Goal: Task Accomplishment & Management: Manage account settings

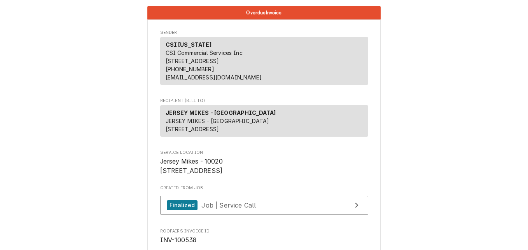
scroll to position [1362, 0]
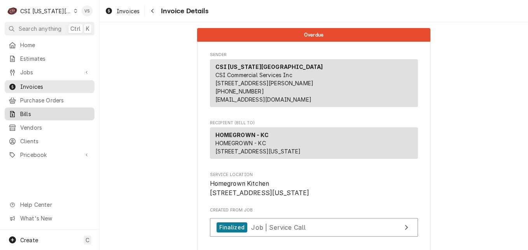
scroll to position [2046, 0]
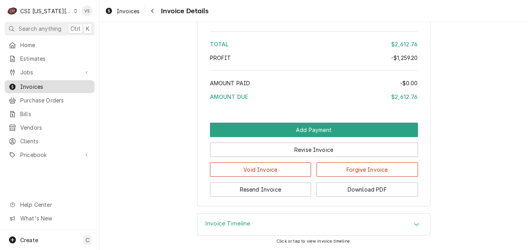
click at [39, 84] on span "Invoices" at bounding box center [55, 87] width 70 height 8
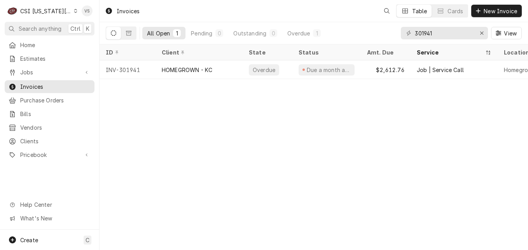
click at [74, 13] on div "Dynamic Content Wrapper" at bounding box center [76, 10] width 4 height 5
click at [68, 9] on html "C CSI Kansas City VS Search anything Ctrl K Home Estimates Jobs Jobs Job Series…" at bounding box center [264, 125] width 528 height 250
click at [67, 11] on html "C CSI Kansas City VS Search anything Ctrl K Home Estimates Jobs Jobs Job Series…" at bounding box center [264, 125] width 528 height 250
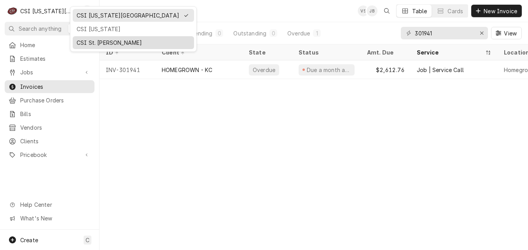
click at [93, 41] on div "CSI St. [PERSON_NAME]" at bounding box center [134, 43] width 114 height 8
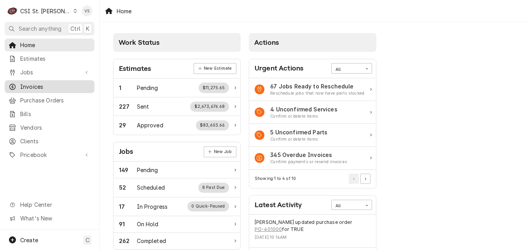
click at [36, 84] on span "Invoices" at bounding box center [55, 87] width 70 height 8
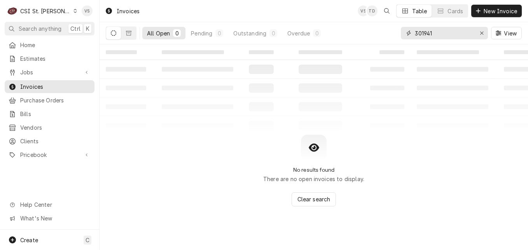
drag, startPoint x: 440, startPoint y: 33, endPoint x: 436, endPoint y: 34, distance: 4.4
click at [397, 33] on div "All Open 0 Pending 0 Outstanding 0 Overdue 0 301941 View" at bounding box center [314, 33] width 416 height 22
type input "h"
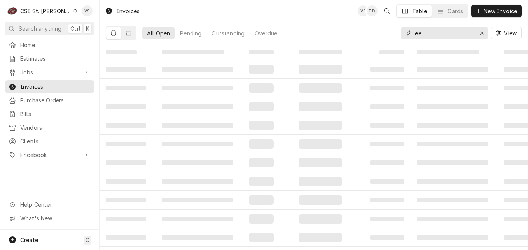
type input "e"
type input "h"
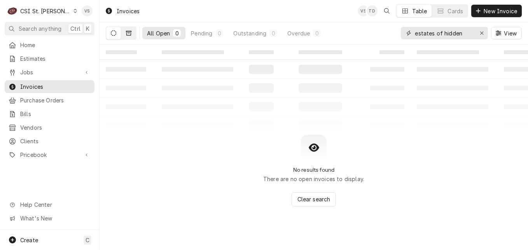
type input "estates of hidden"
click at [132, 35] on button "Dynamic Content Wrapper" at bounding box center [128, 33] width 15 height 12
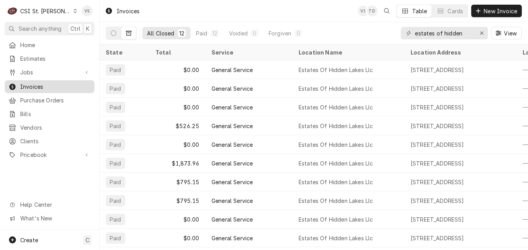
click at [36, 84] on span "Invoices" at bounding box center [55, 87] width 70 height 8
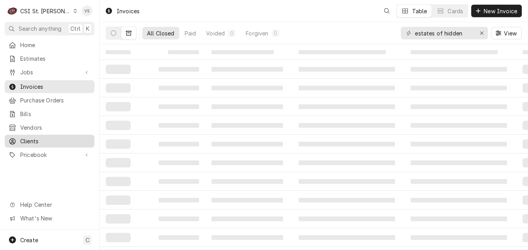
click at [42, 138] on span "Clients" at bounding box center [55, 141] width 70 height 8
click at [26, 137] on span "Clients" at bounding box center [55, 141] width 70 height 8
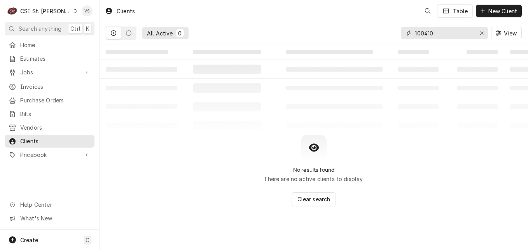
click at [408, 35] on div "100410" at bounding box center [444, 33] width 87 height 12
type input "r"
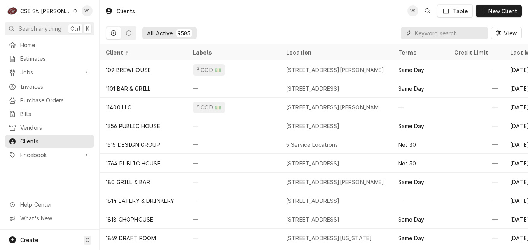
click at [423, 29] on input "Dynamic Content Wrapper" at bounding box center [449, 33] width 69 height 12
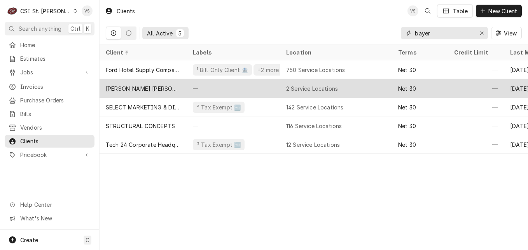
type input "bayer"
click at [163, 83] on div "[PERSON_NAME] [PERSON_NAME] LaSalle" at bounding box center [143, 88] width 87 height 19
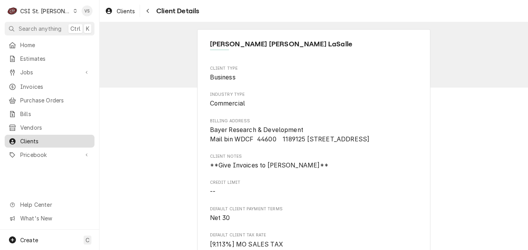
click at [54, 140] on span "Clients" at bounding box center [55, 141] width 70 height 8
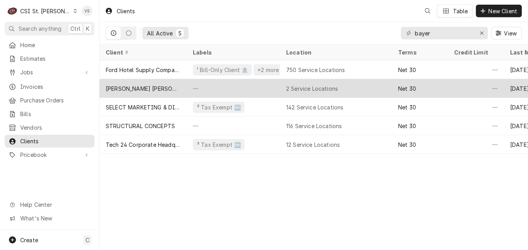
click at [150, 89] on div "[PERSON_NAME] [PERSON_NAME] LaSalle" at bounding box center [143, 88] width 75 height 8
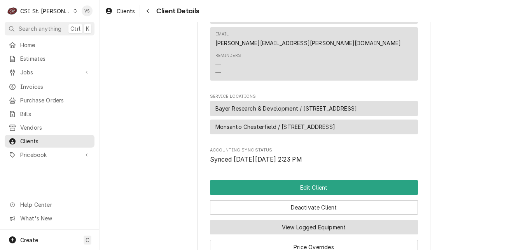
scroll to position [350, 0]
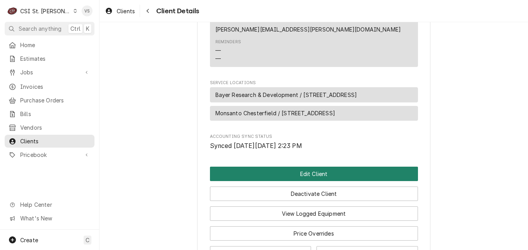
click at [263, 181] on button "Edit Client" at bounding box center [314, 174] width 208 height 14
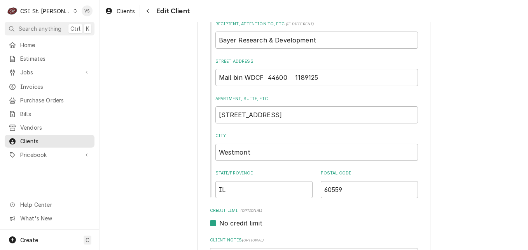
scroll to position [233, 0]
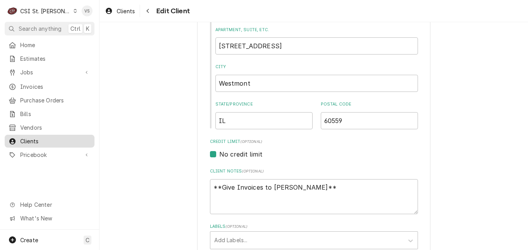
click at [49, 139] on span "Clients" at bounding box center [55, 141] width 70 height 8
